Goal: Information Seeking & Learning: Learn about a topic

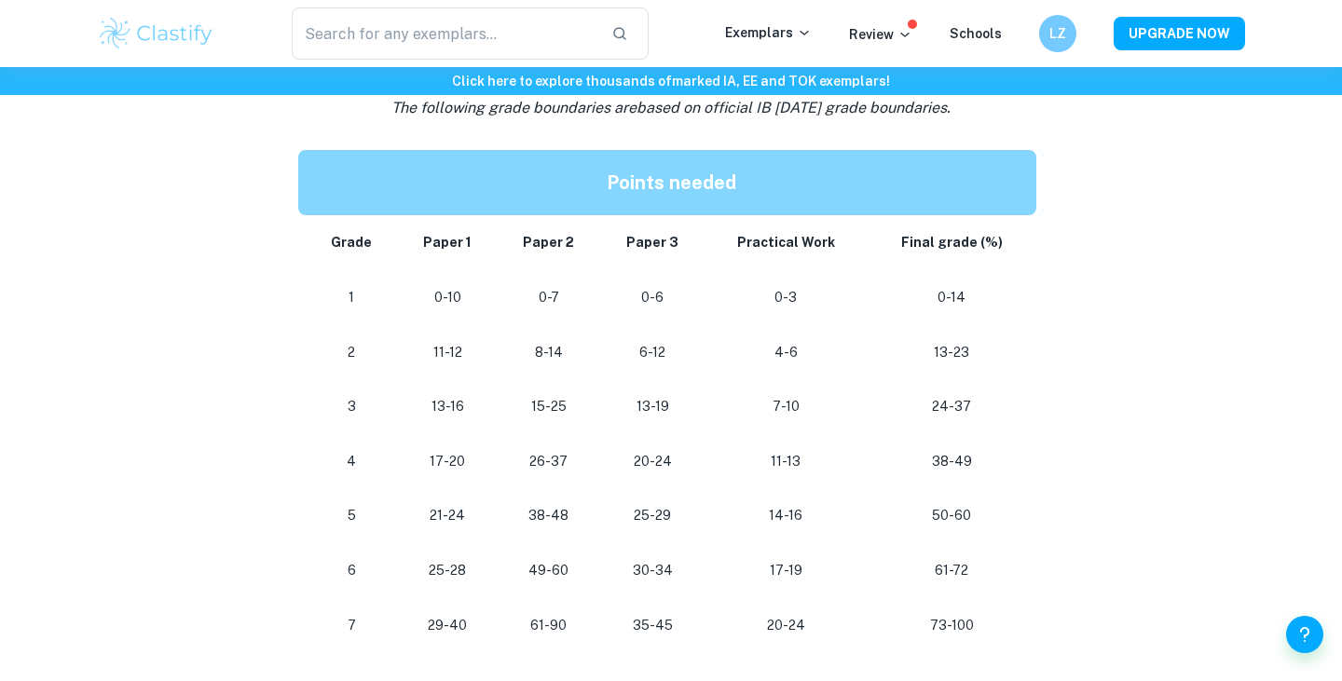
scroll to position [1018, 0]
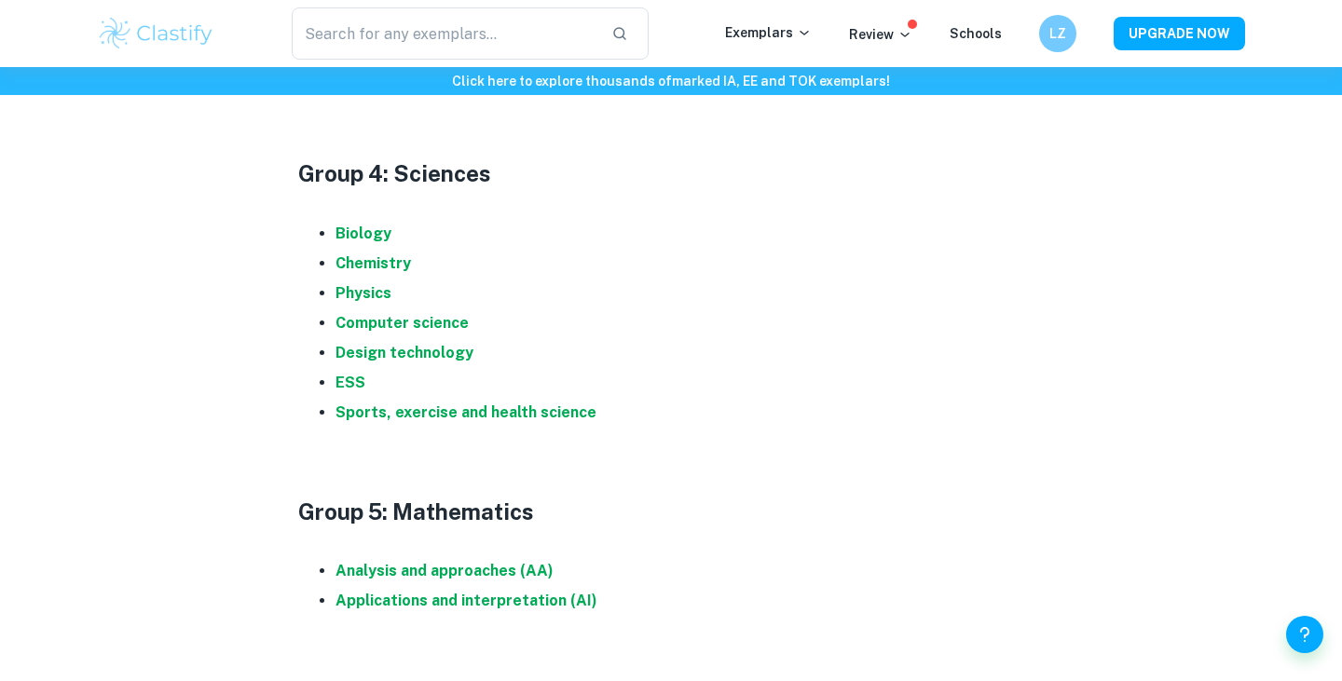
scroll to position [1858, 0]
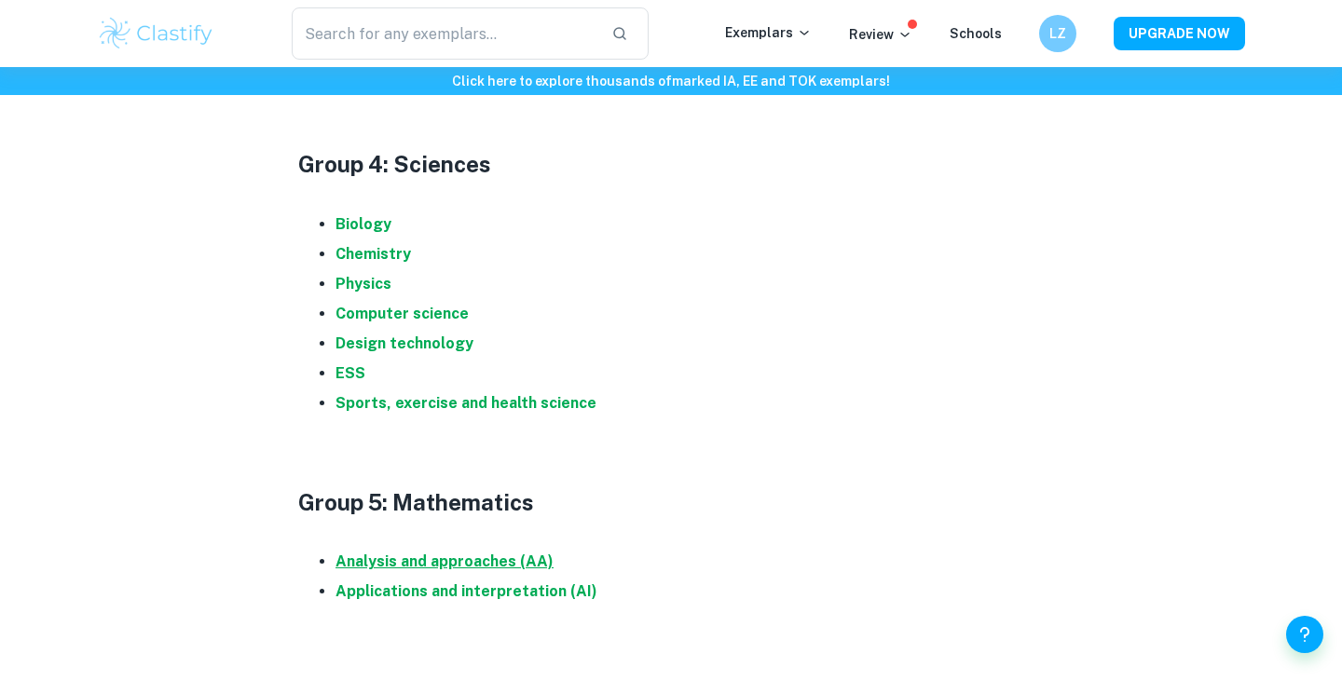
click at [417, 553] on strong "Analysis and approaches (AA)" at bounding box center [444, 562] width 218 height 18
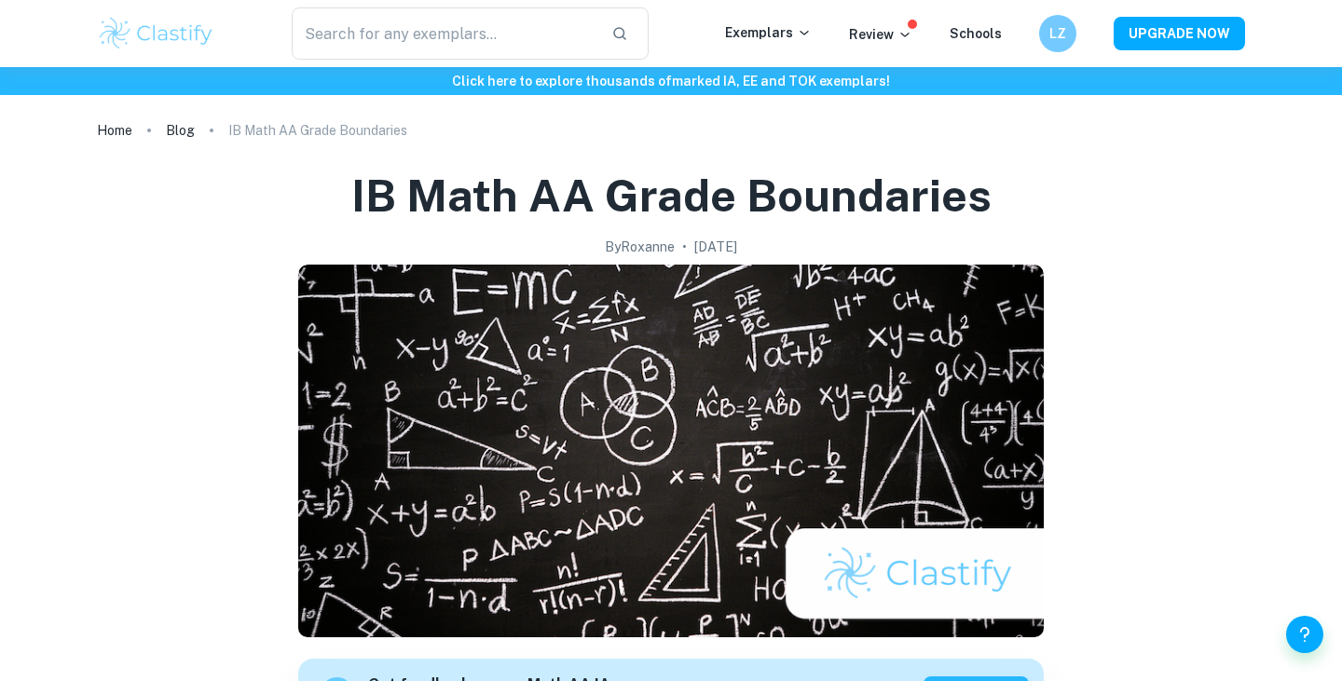
scroll to position [785, 0]
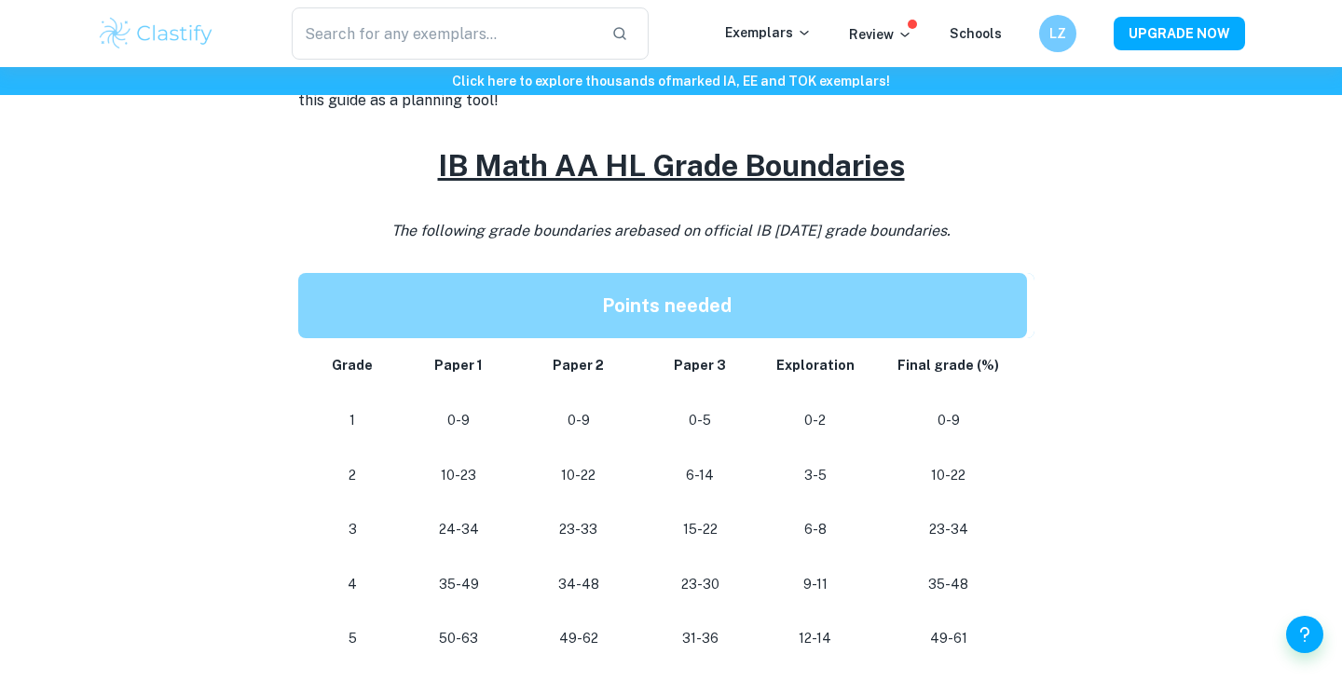
click at [1045, 273] on div "IB Math AA Grade Boundaries By Roxanne • January 27, 2024 Get feedback on your …" at bounding box center [671, 580] width 1148 height 2442
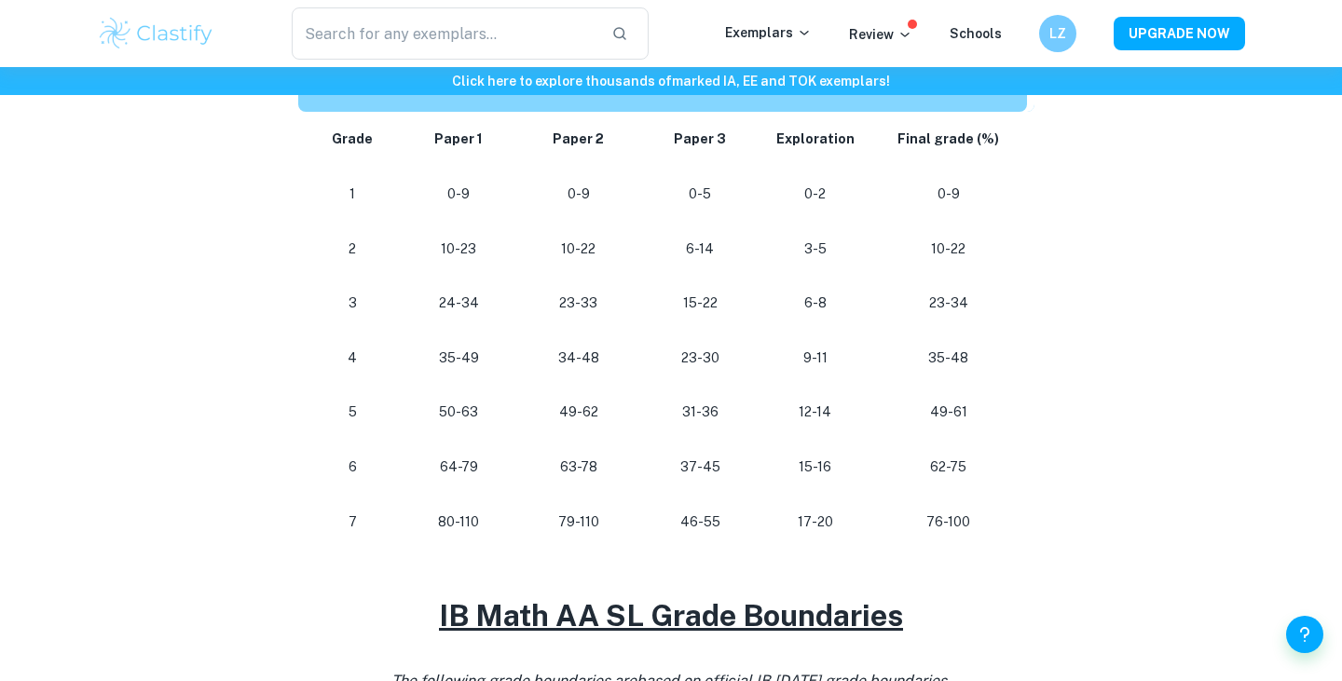
scroll to position [1045, 0]
